Goal: Task Accomplishment & Management: Manage account settings

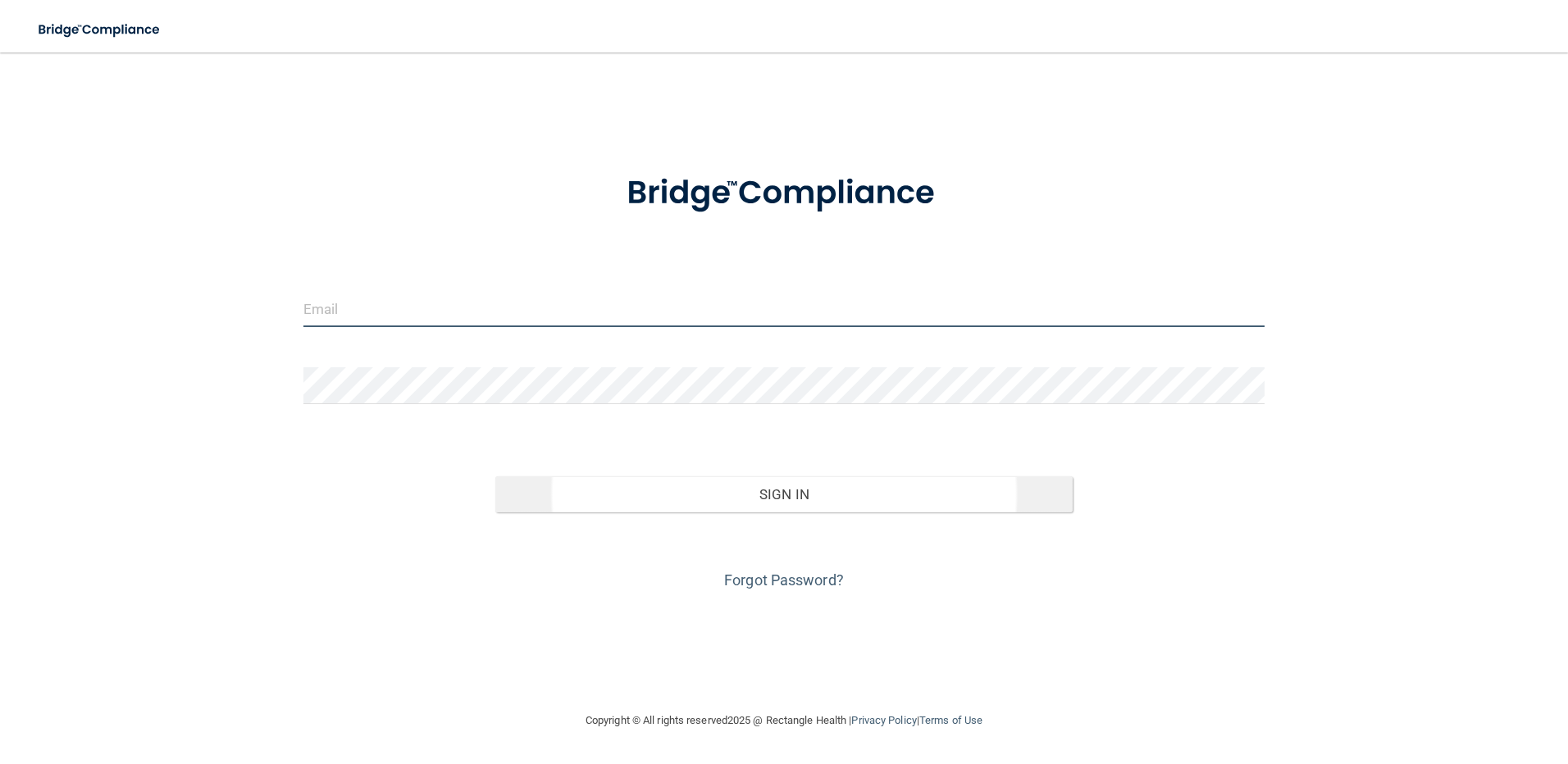
type input "[PERSON_NAME][EMAIL_ADDRESS][DOMAIN_NAME]"
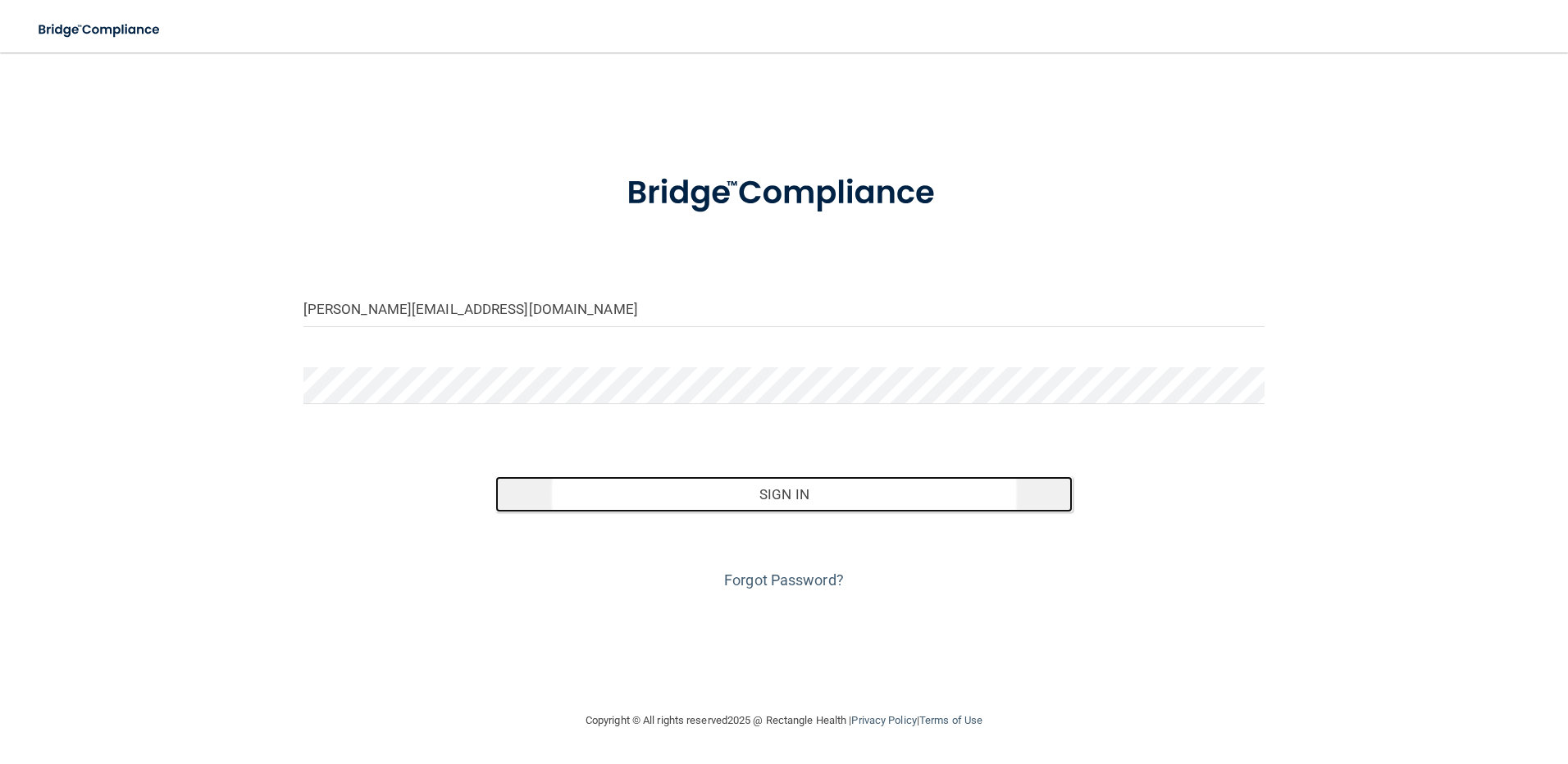
click at [764, 505] on button "Sign In" at bounding box center [784, 494] width 577 height 36
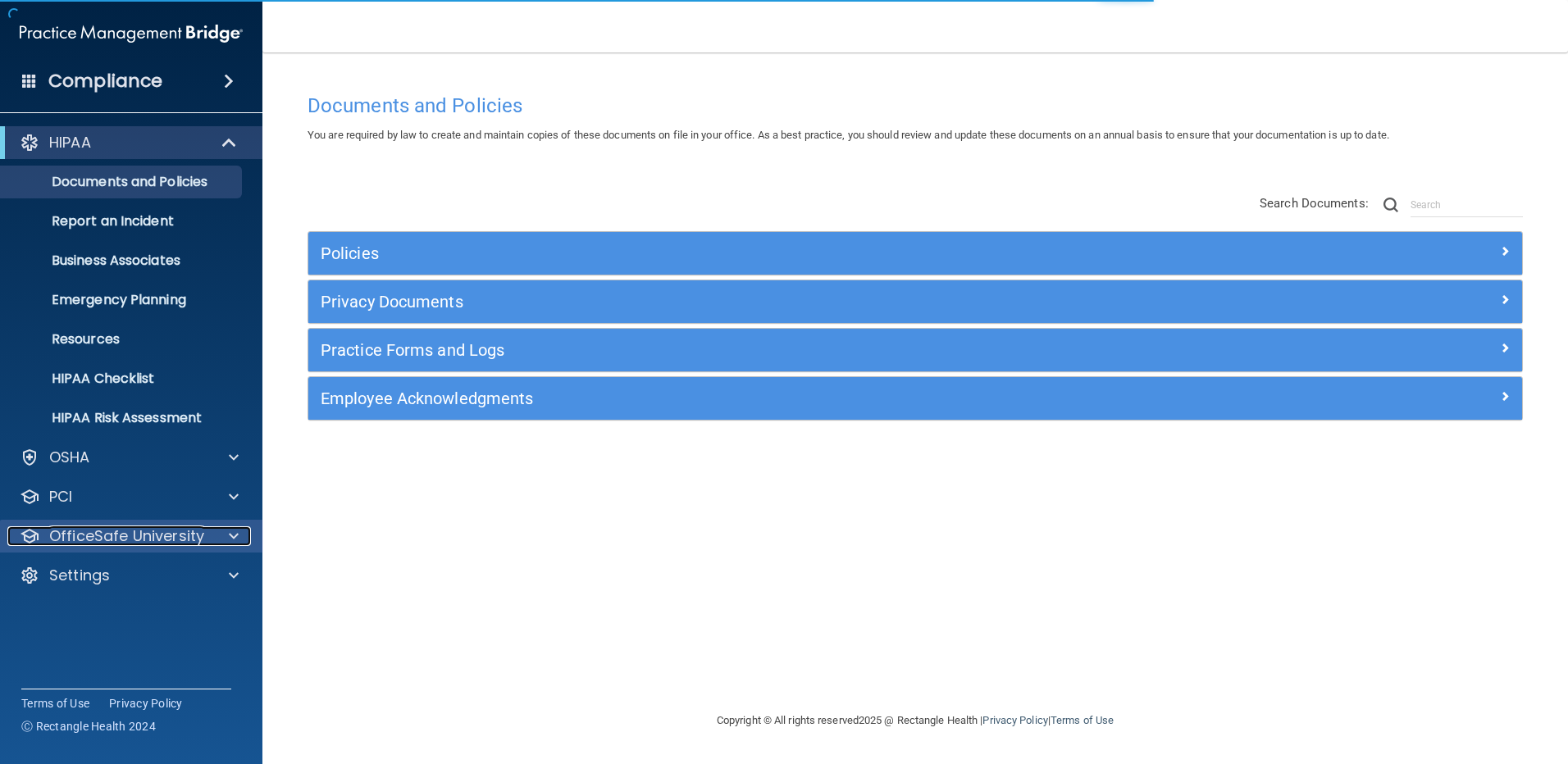
click at [115, 536] on p "OfficeSafe University" at bounding box center [127, 536] width 155 height 20
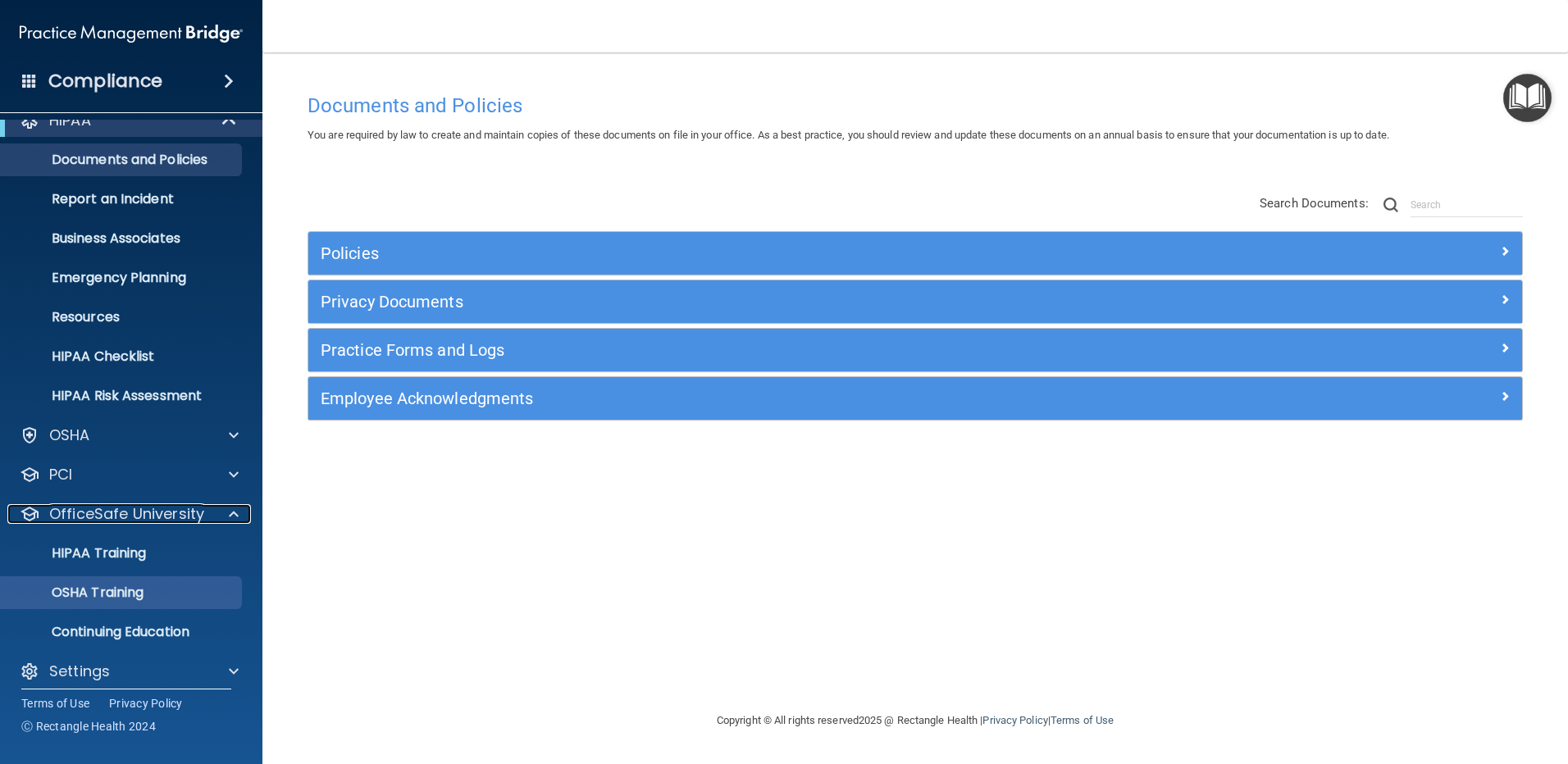
scroll to position [34, 0]
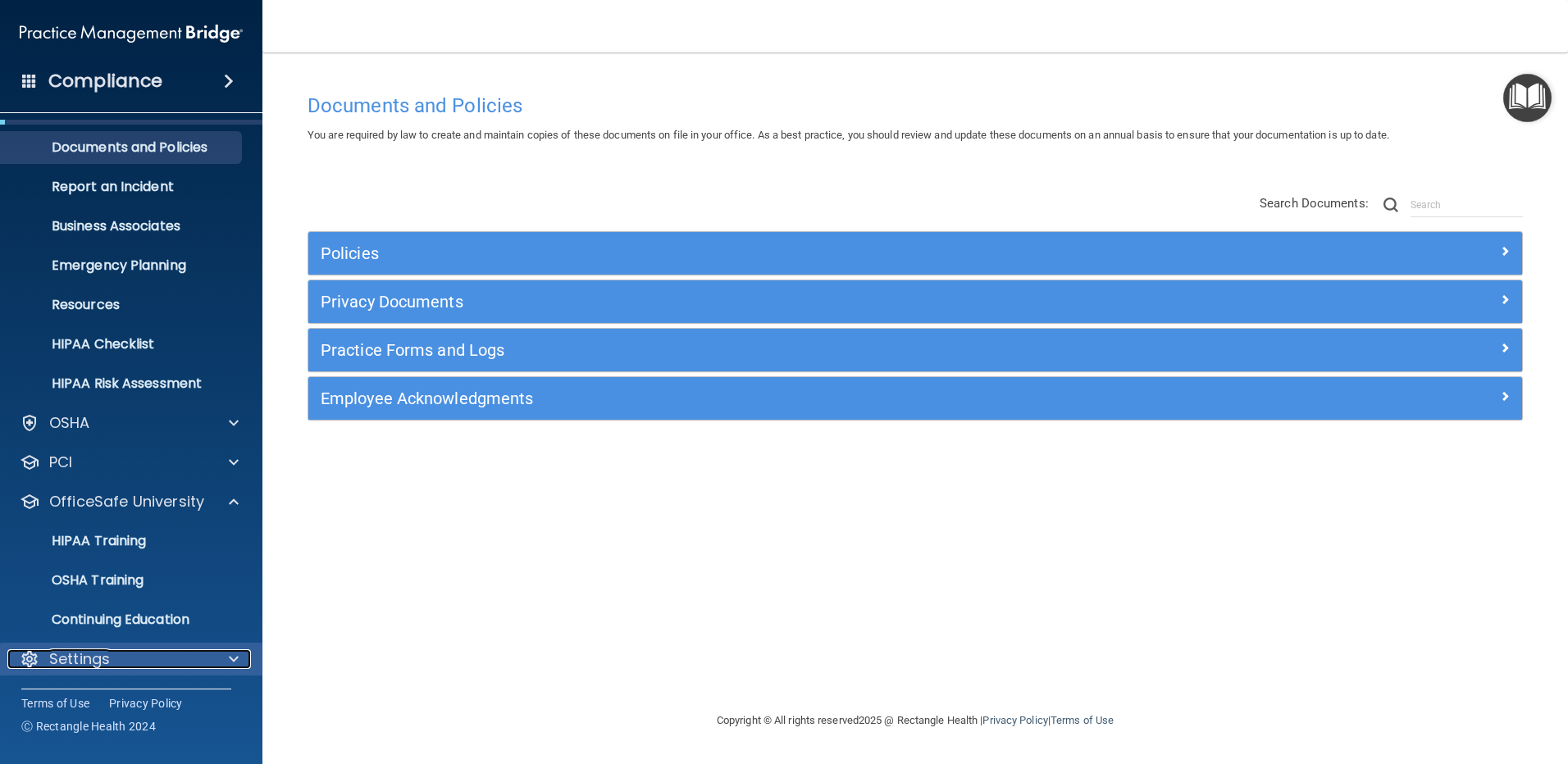
click at [89, 659] on p "Settings" at bounding box center [80, 658] width 61 height 20
click at [32, 659] on div at bounding box center [30, 658] width 20 height 20
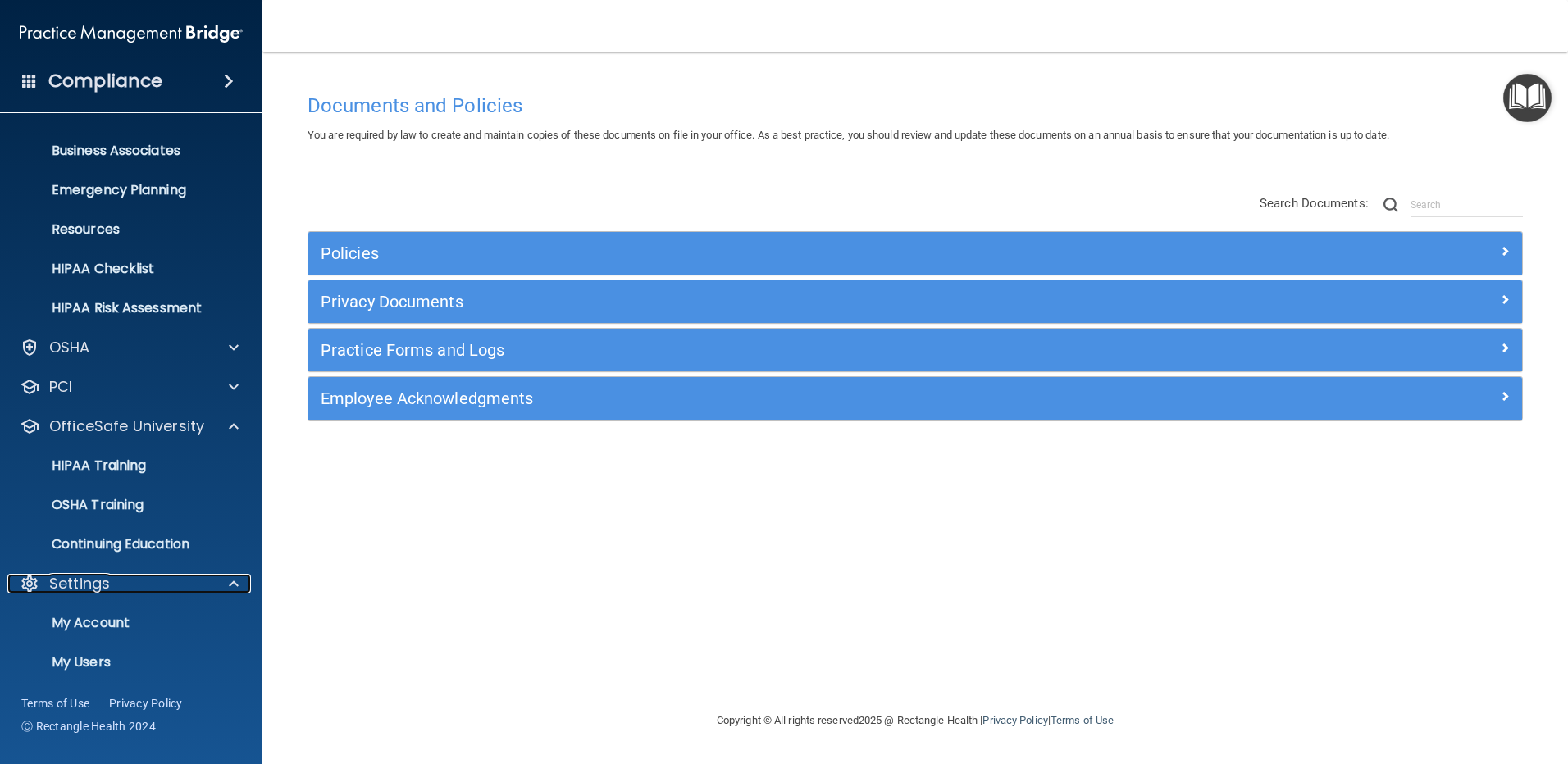
scroll to position [192, 0]
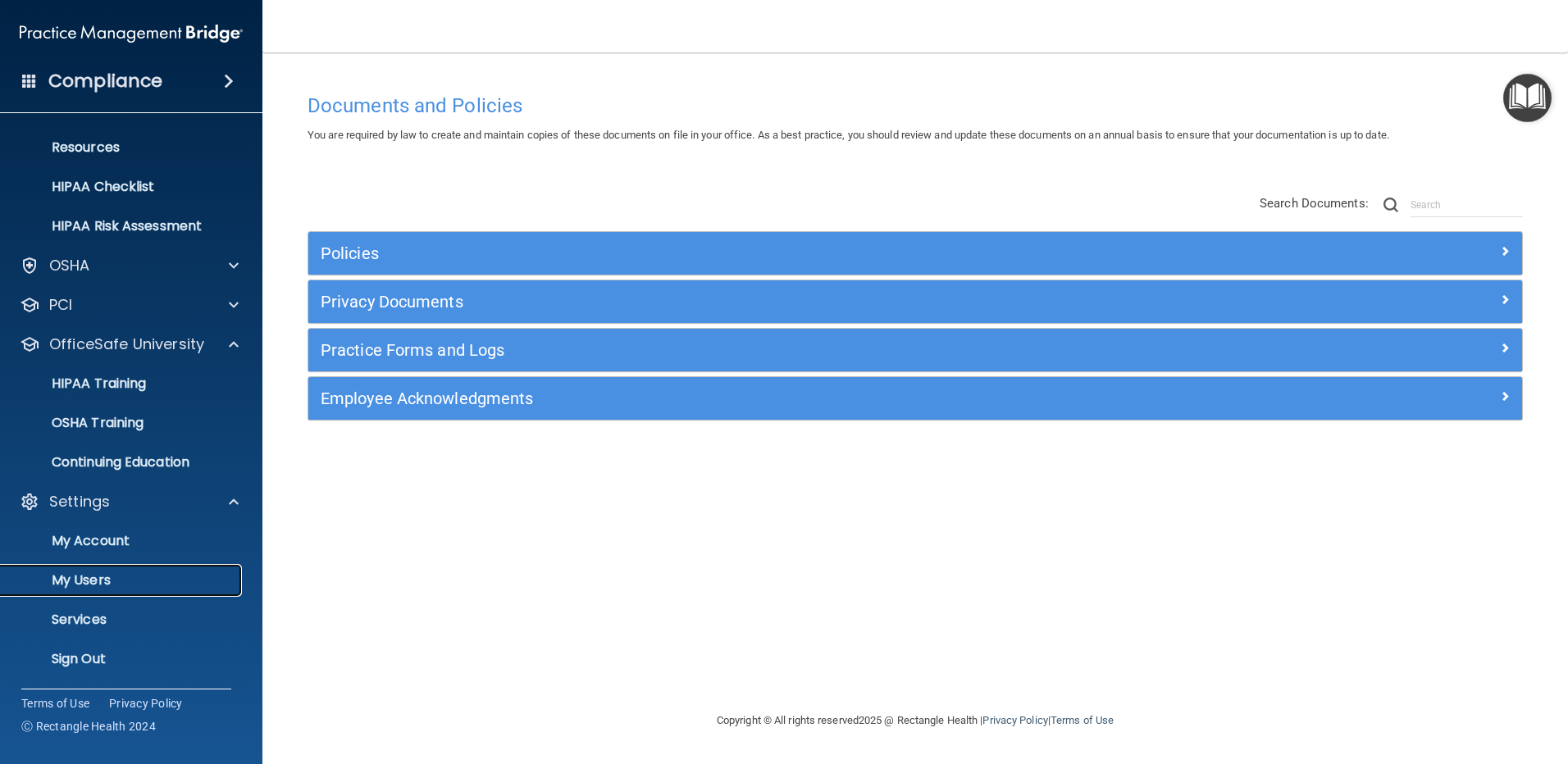
click at [65, 580] on p "My Users" at bounding box center [122, 580] width 224 height 16
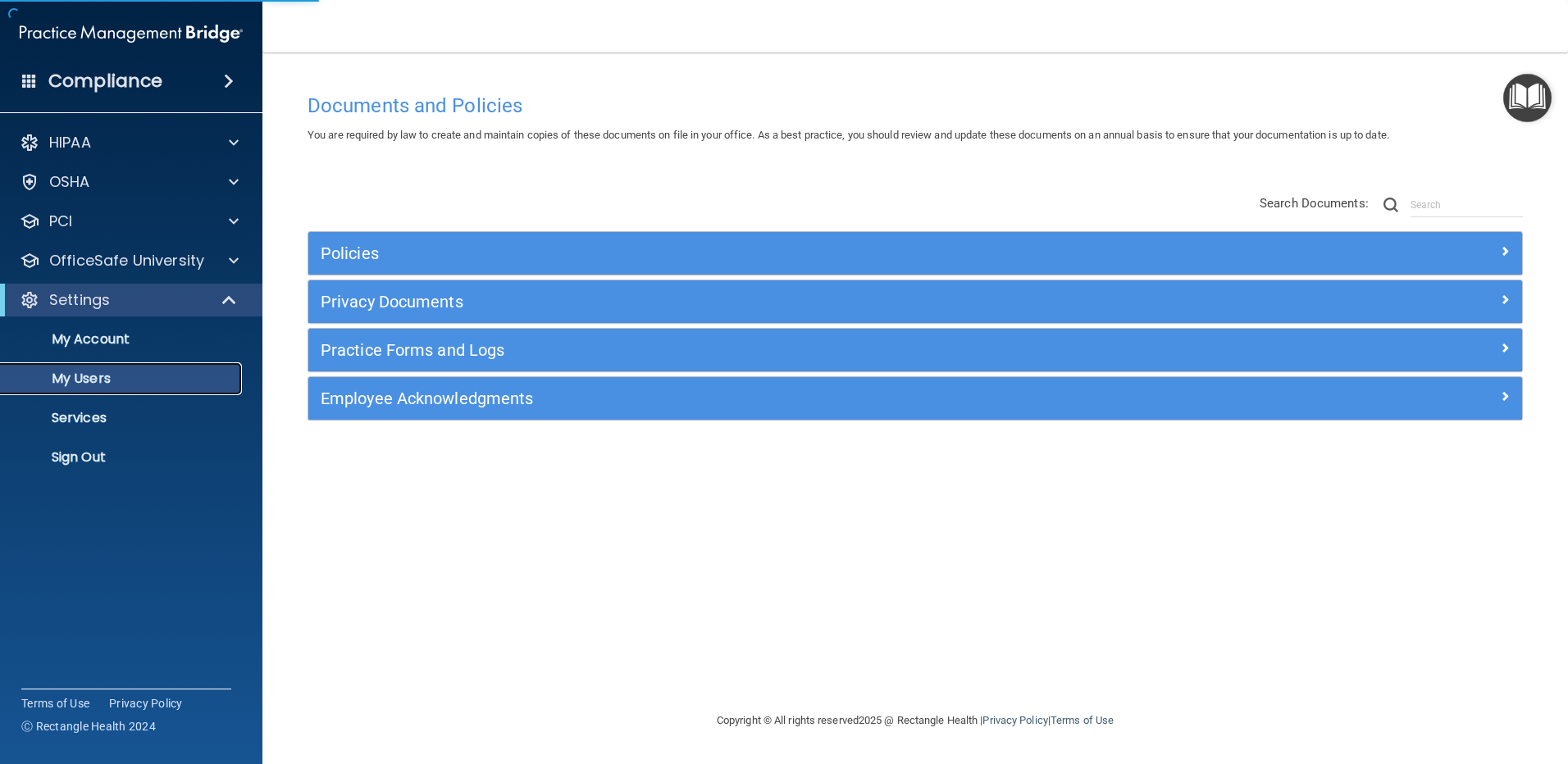
click at [74, 373] on p "My Users" at bounding box center [122, 378] width 224 height 16
select select "20"
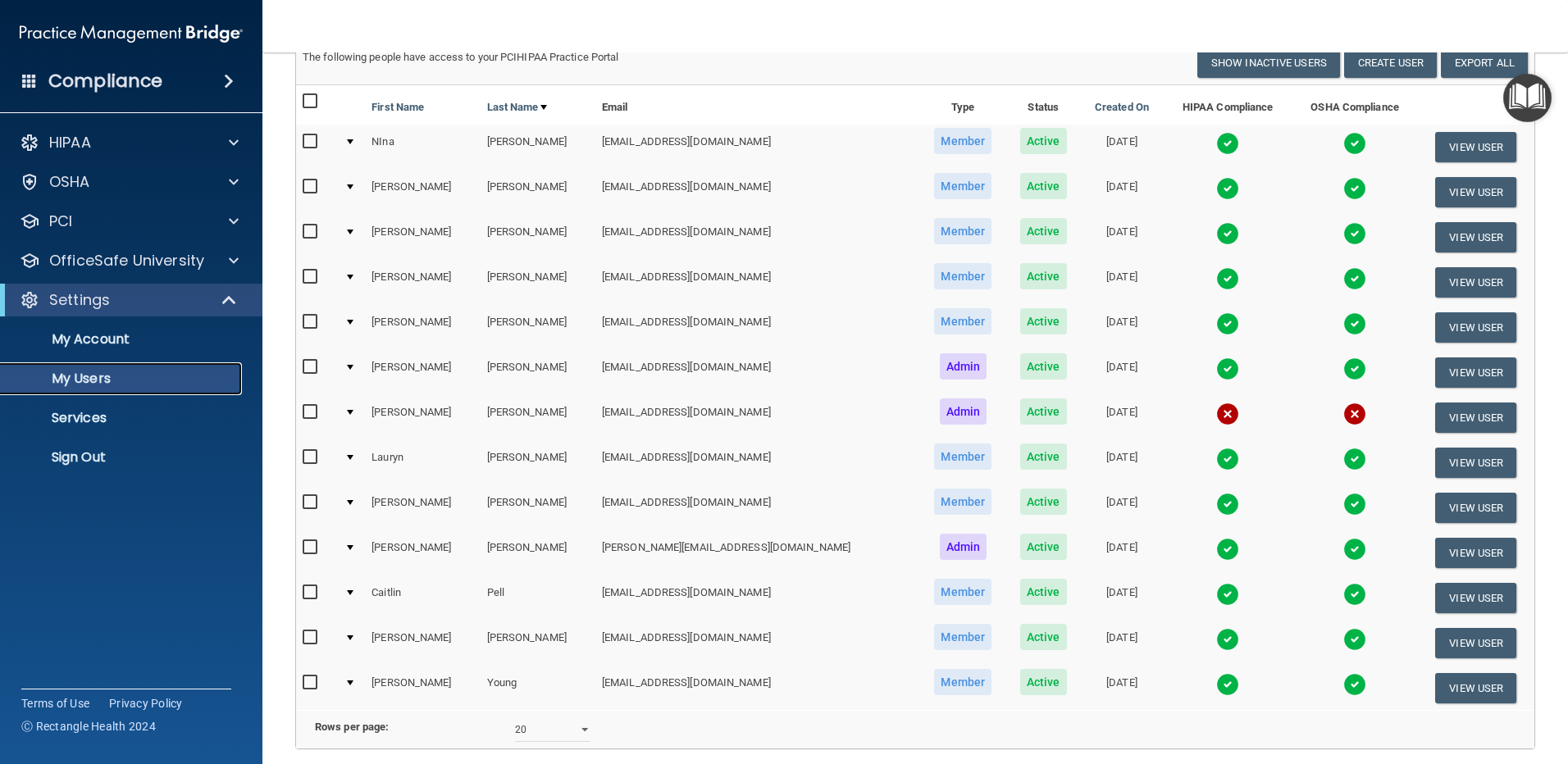
scroll to position [246, 0]
